Goal: Information Seeking & Learning: Compare options

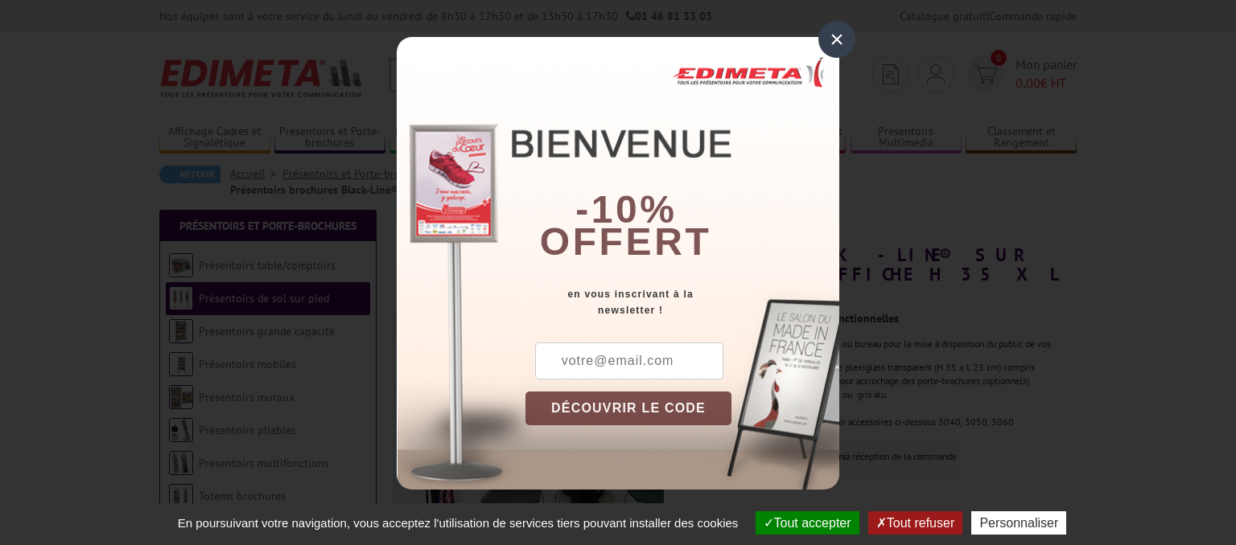
click at [840, 40] on div "×" at bounding box center [836, 39] width 37 height 37
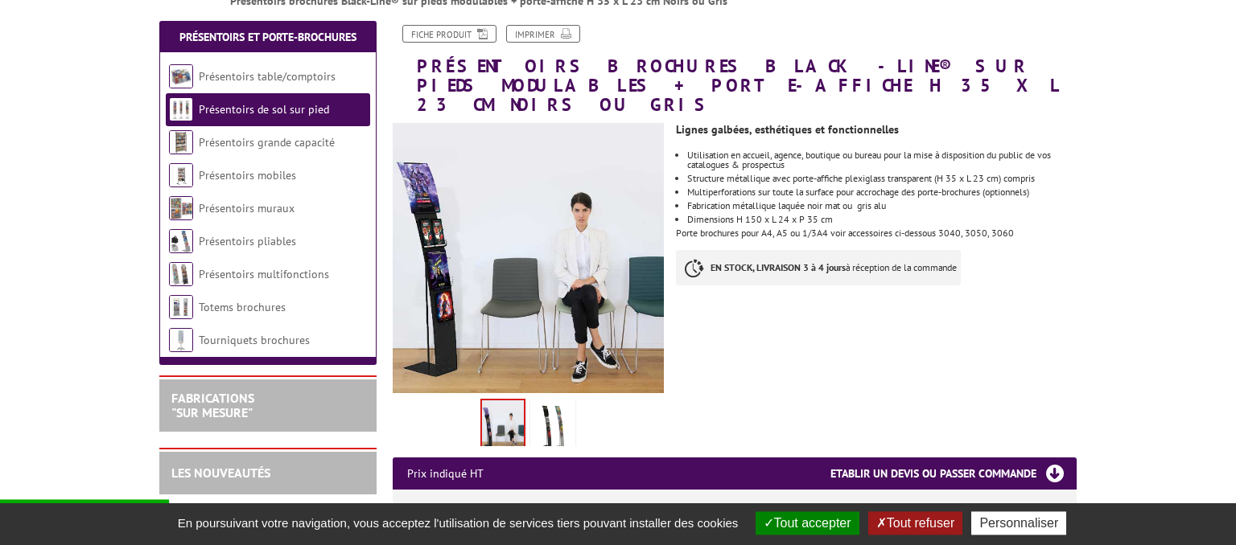
scroll to position [190, 0]
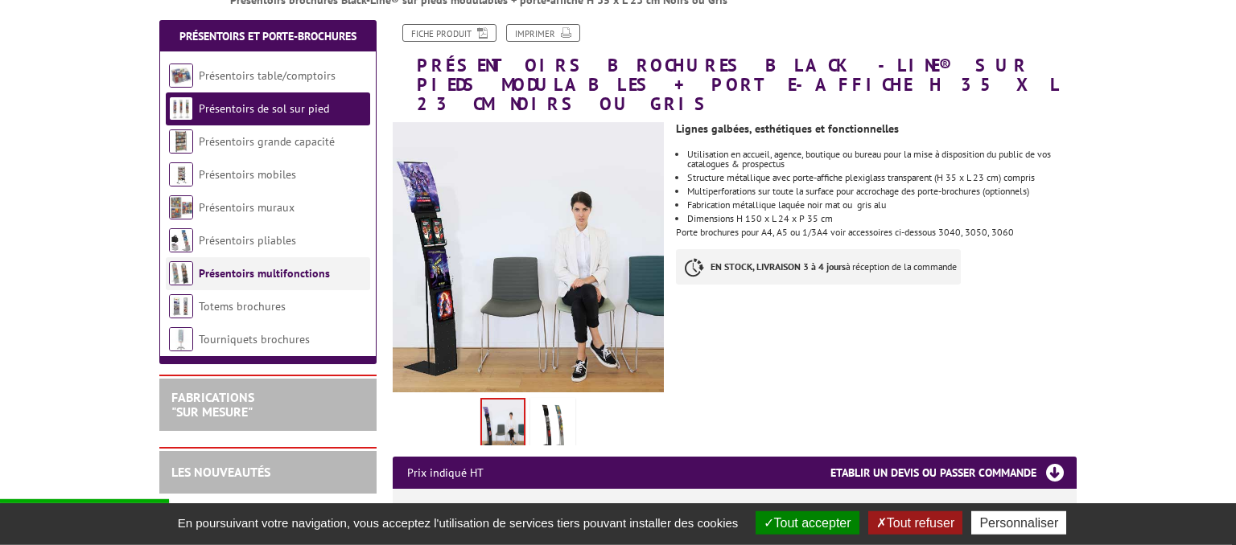
click at [263, 275] on link "Présentoirs multifonctions" at bounding box center [264, 273] width 131 height 14
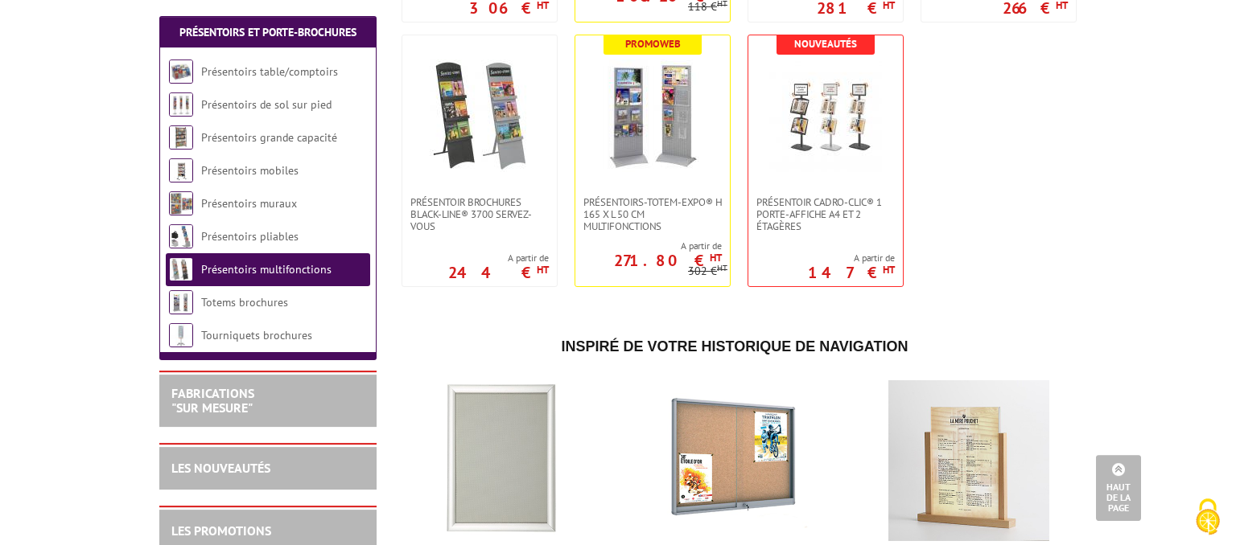
scroll to position [1101, 0]
click at [681, 150] on img at bounding box center [652, 116] width 113 height 113
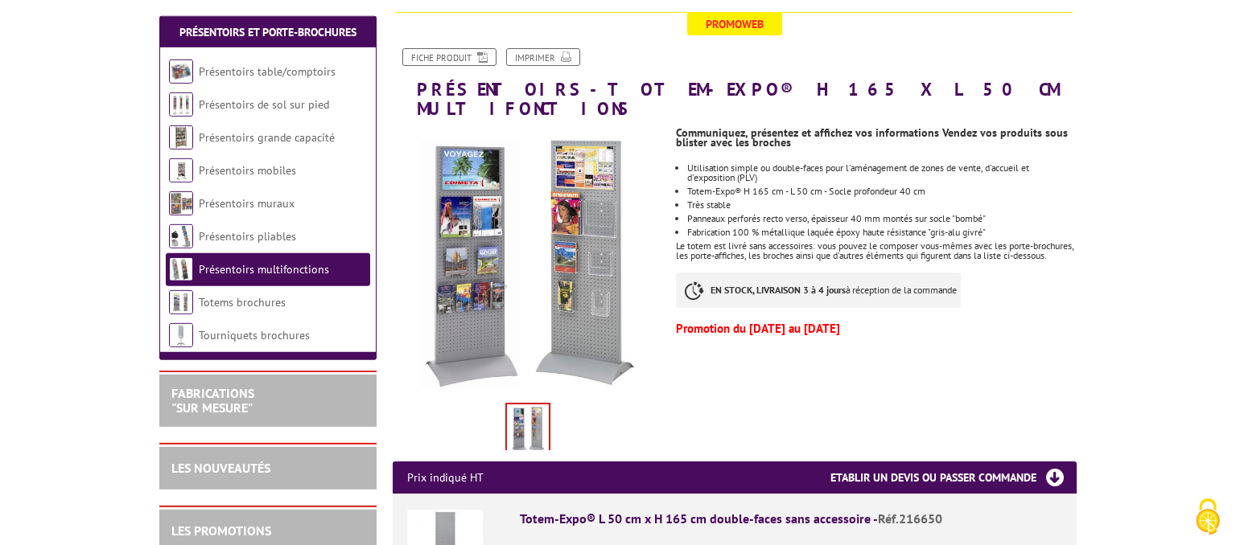
scroll to position [193, 0]
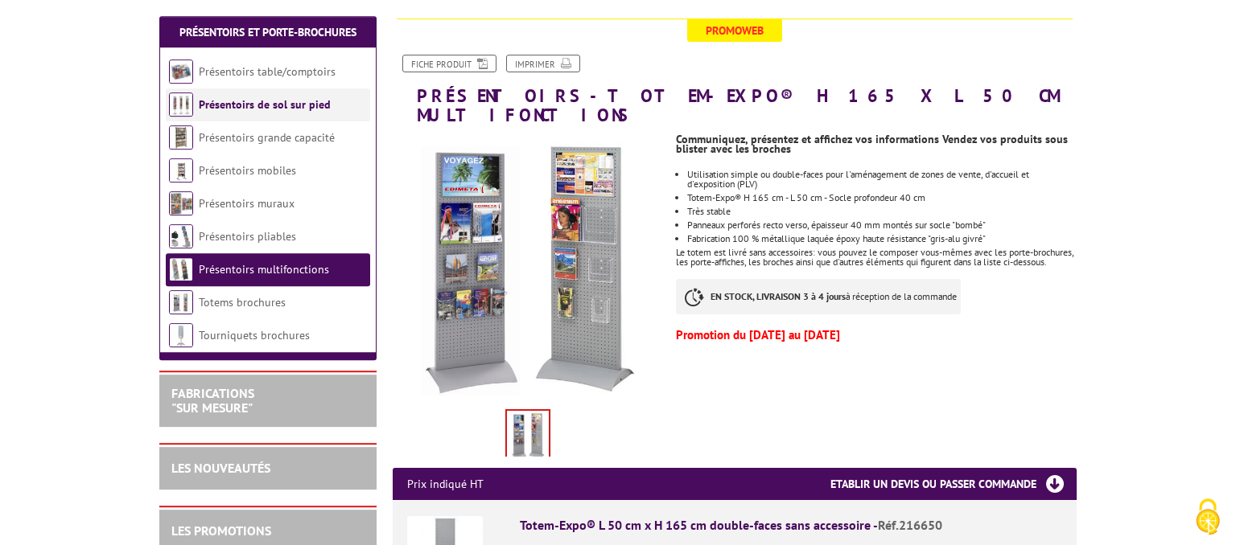
click at [216, 106] on link "Présentoirs de sol sur pied" at bounding box center [265, 104] width 132 height 14
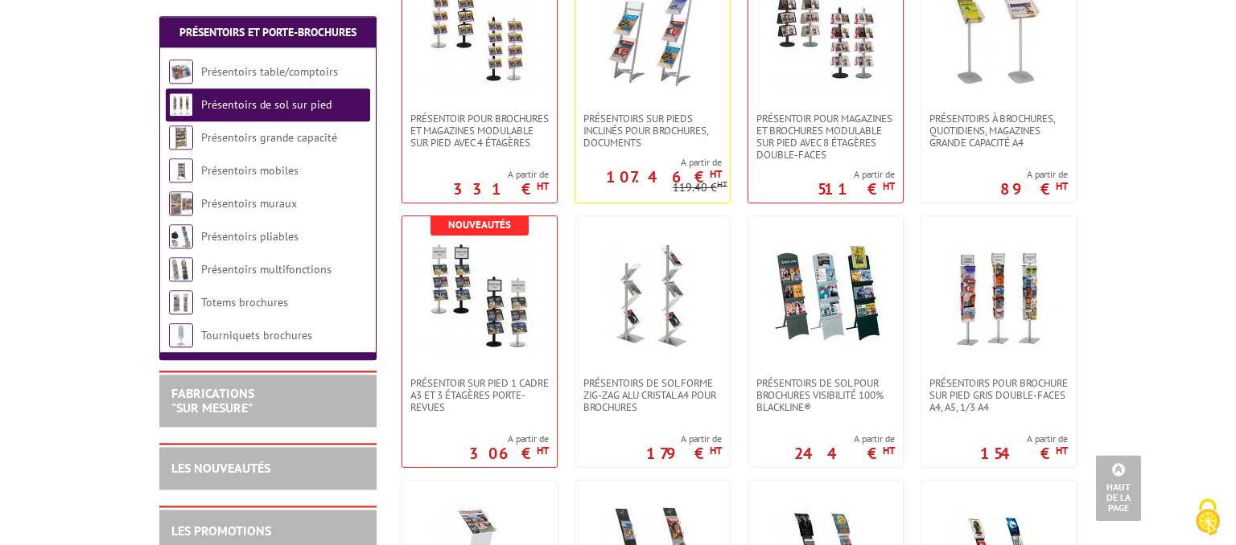
scroll to position [1201, 0]
click at [640, 282] on img at bounding box center [652, 296] width 113 height 113
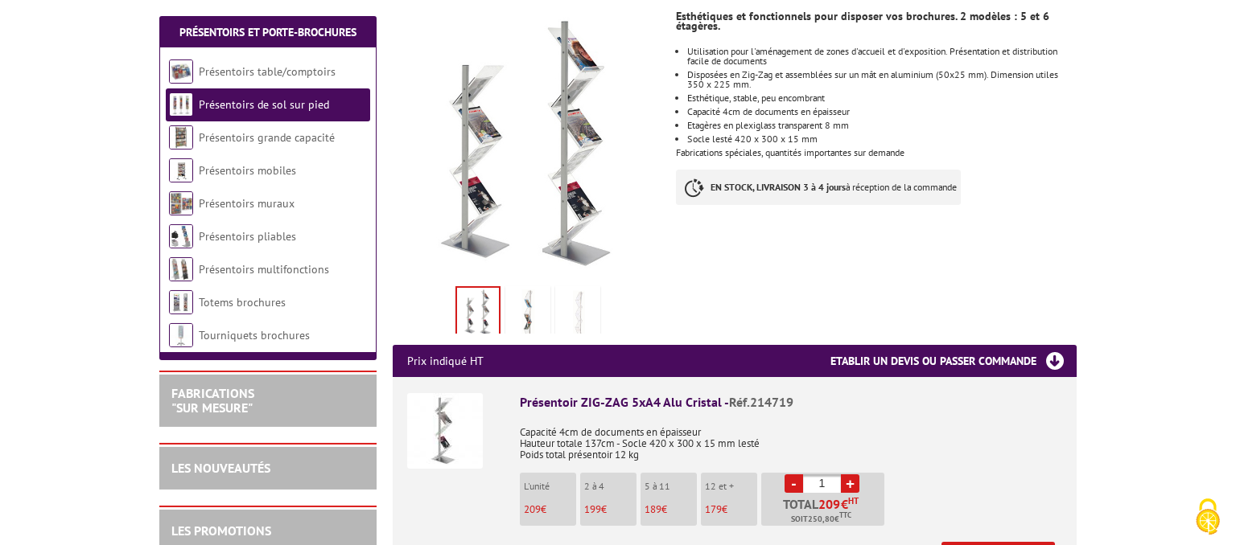
scroll to position [280, 0]
click at [525, 294] on img at bounding box center [527, 315] width 39 height 50
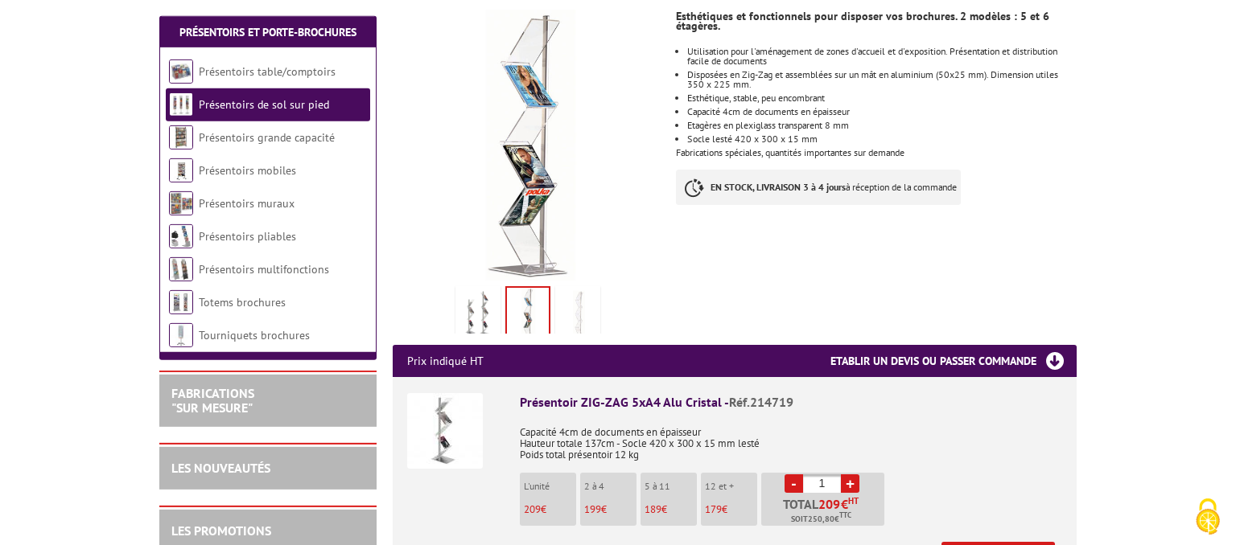
click at [578, 300] on img at bounding box center [577, 315] width 39 height 50
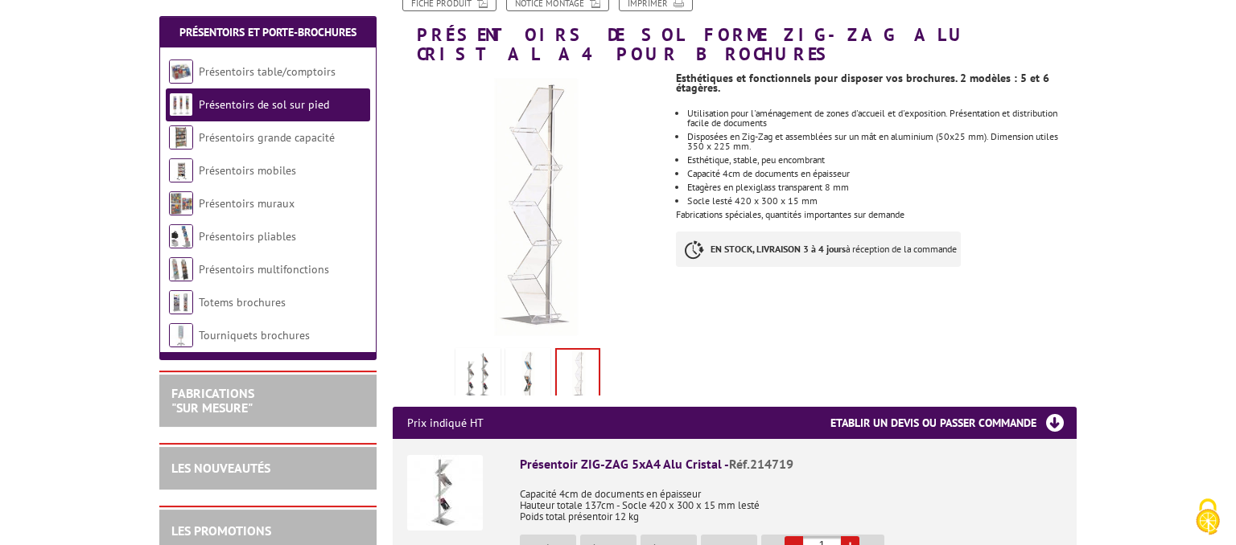
scroll to position [219, 0]
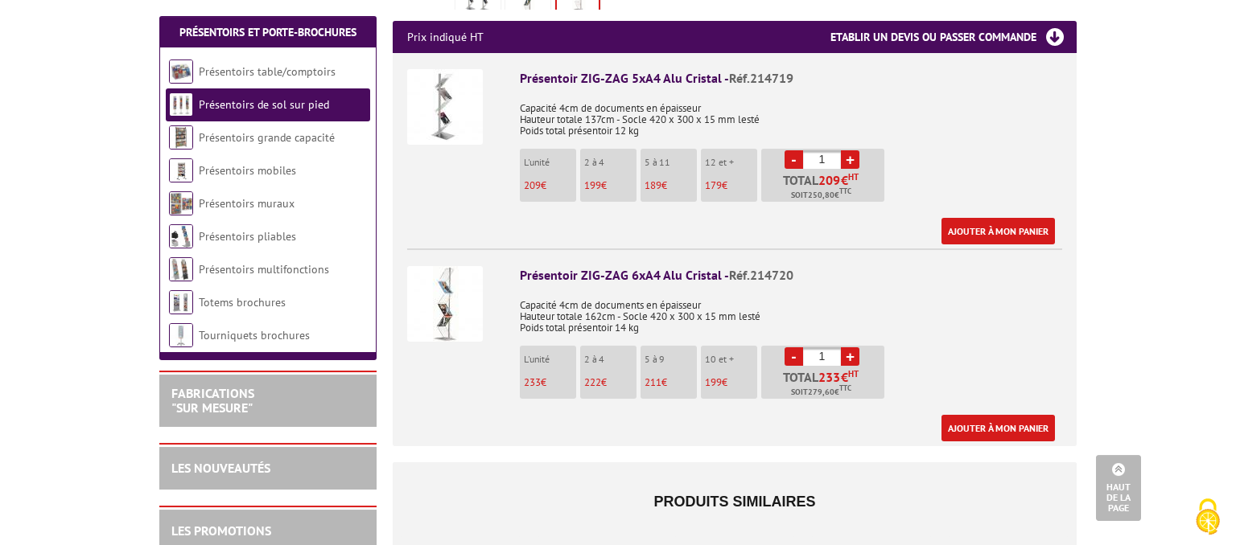
scroll to position [605, 0]
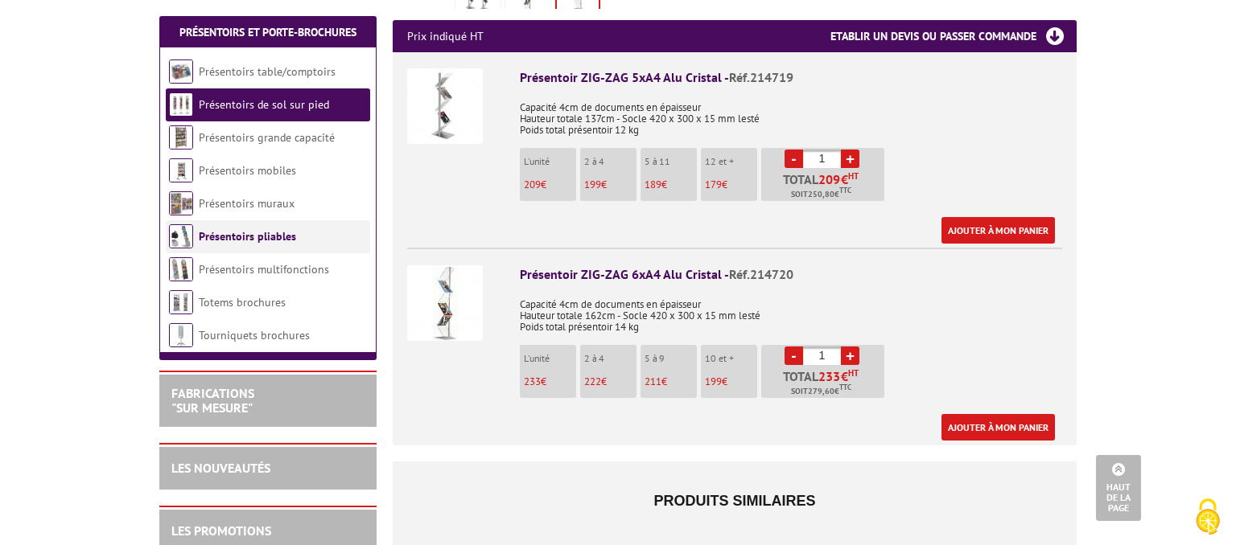
click at [237, 237] on link "Présentoirs pliables" at bounding box center [247, 236] width 97 height 14
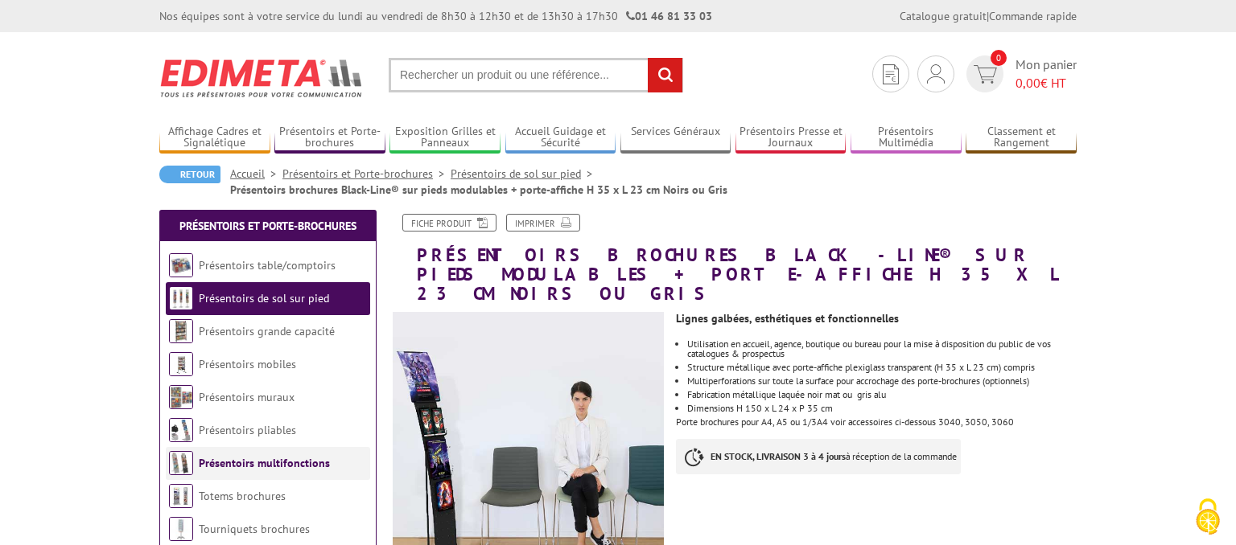
click at [224, 467] on link "Présentoirs multifonctions" at bounding box center [264, 463] width 131 height 14
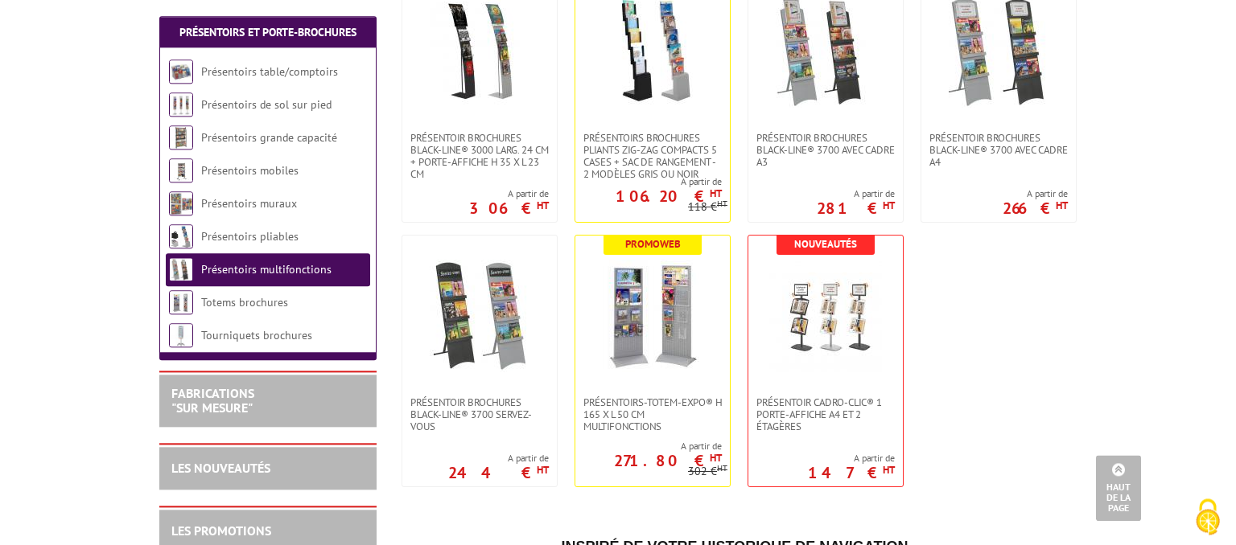
scroll to position [901, 0]
click at [627, 341] on img at bounding box center [652, 315] width 113 height 113
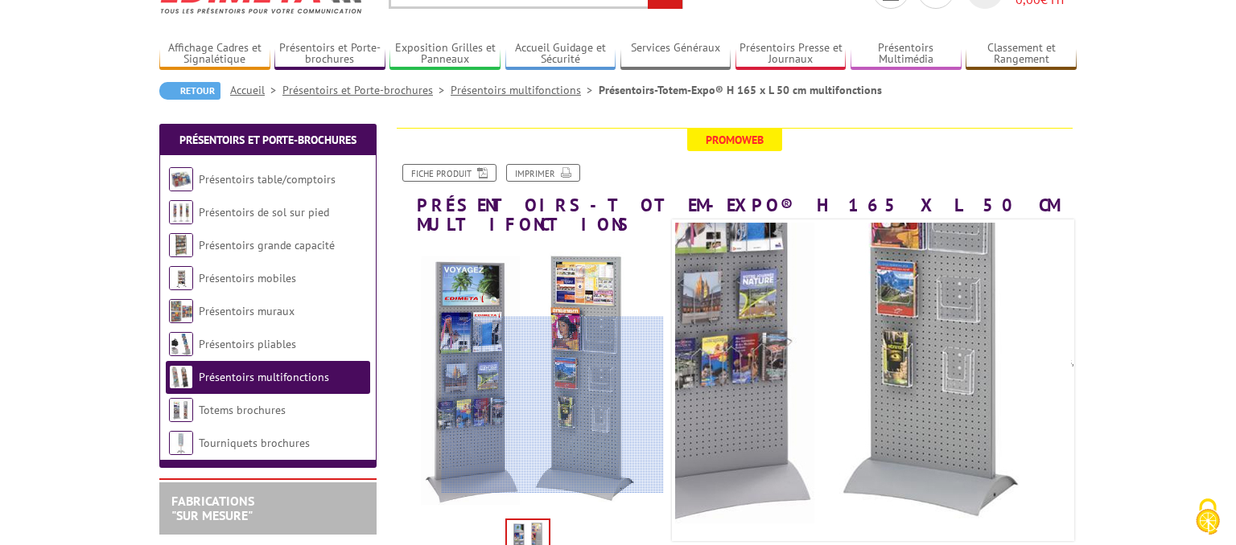
scroll to position [77, 0]
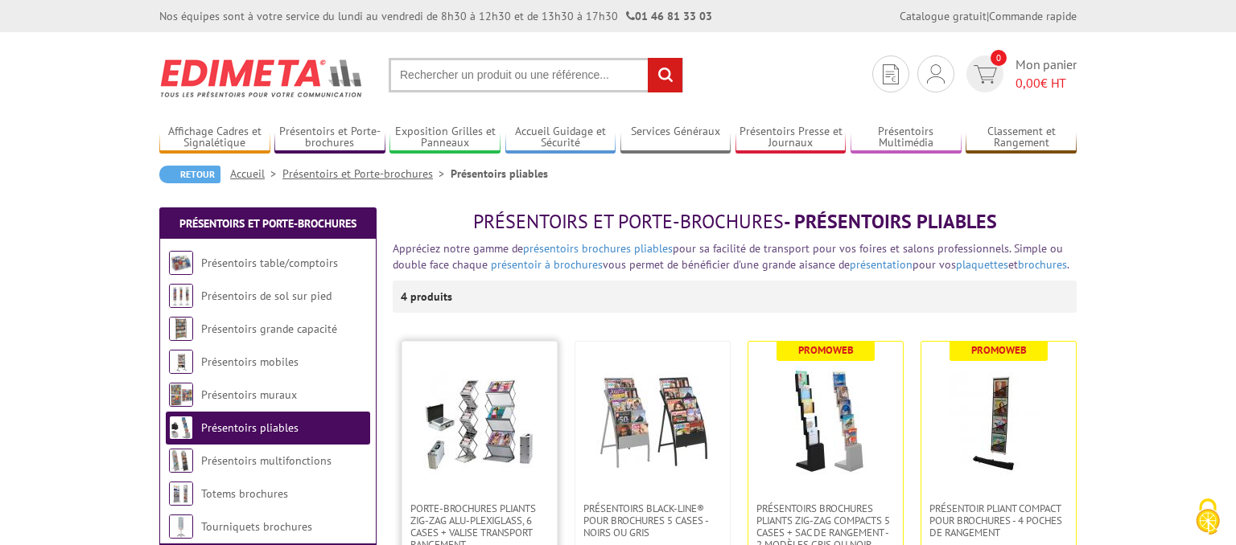
click at [466, 417] on img at bounding box center [479, 422] width 113 height 113
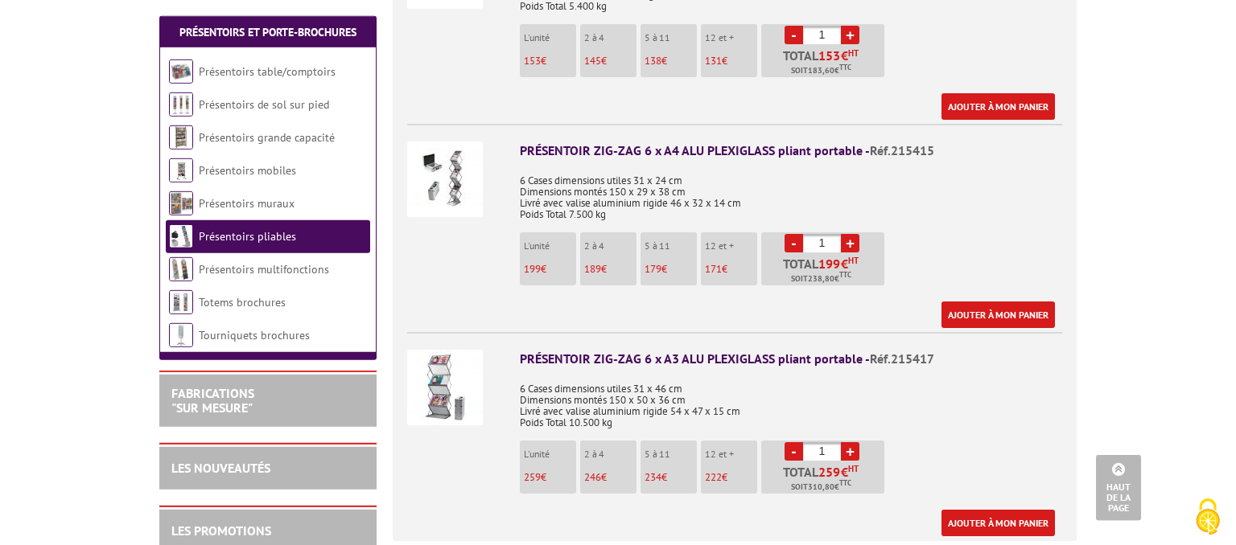
scroll to position [760, 0]
